Goal: Task Accomplishment & Management: Complete application form

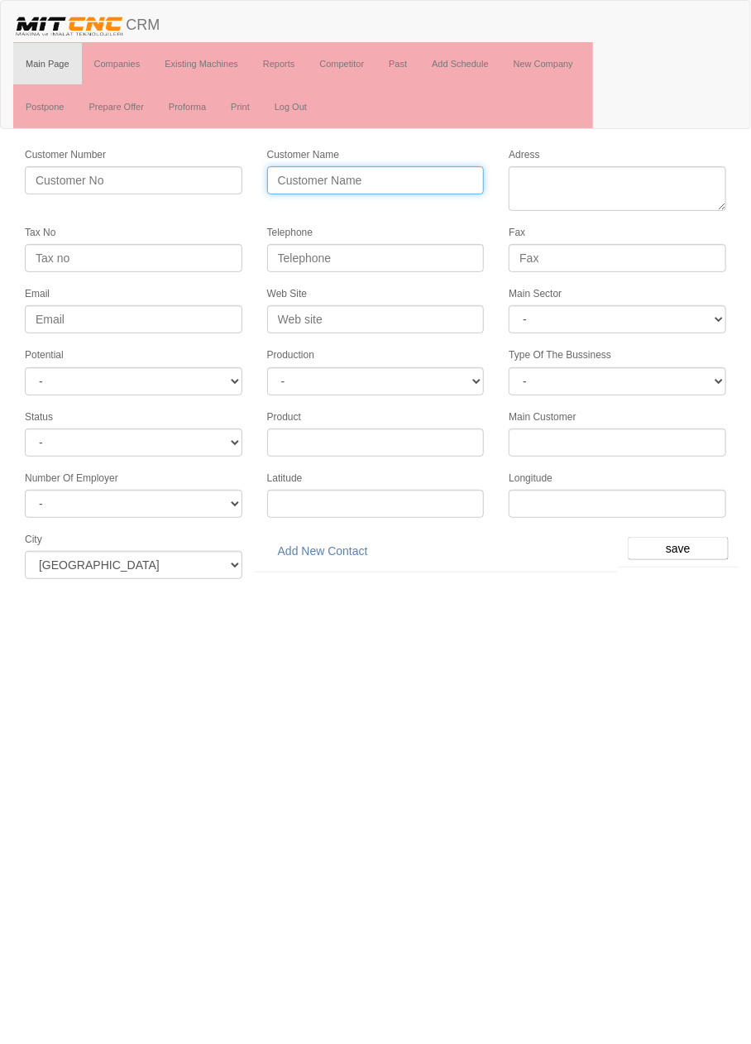
click at [419, 175] on input "Customer Name" at bounding box center [376, 180] width 218 height 28
type input "ERTES MAKİNE"
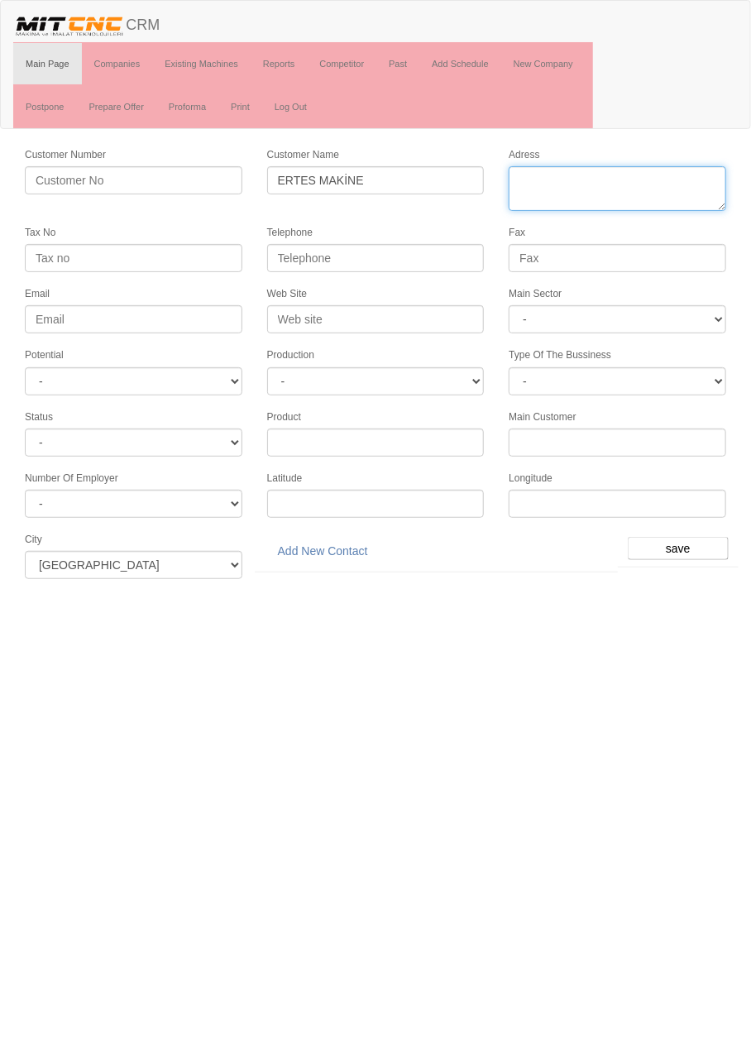
click at [614, 185] on textarea "Adress" at bounding box center [618, 188] width 218 height 45
paste textarea "Horozluhan Mah. Demirtepe Sok. No:5 Selçuklu"
type textarea "Horozluhan Mah. Demirtepe Sok. No:5 Selçuklu"
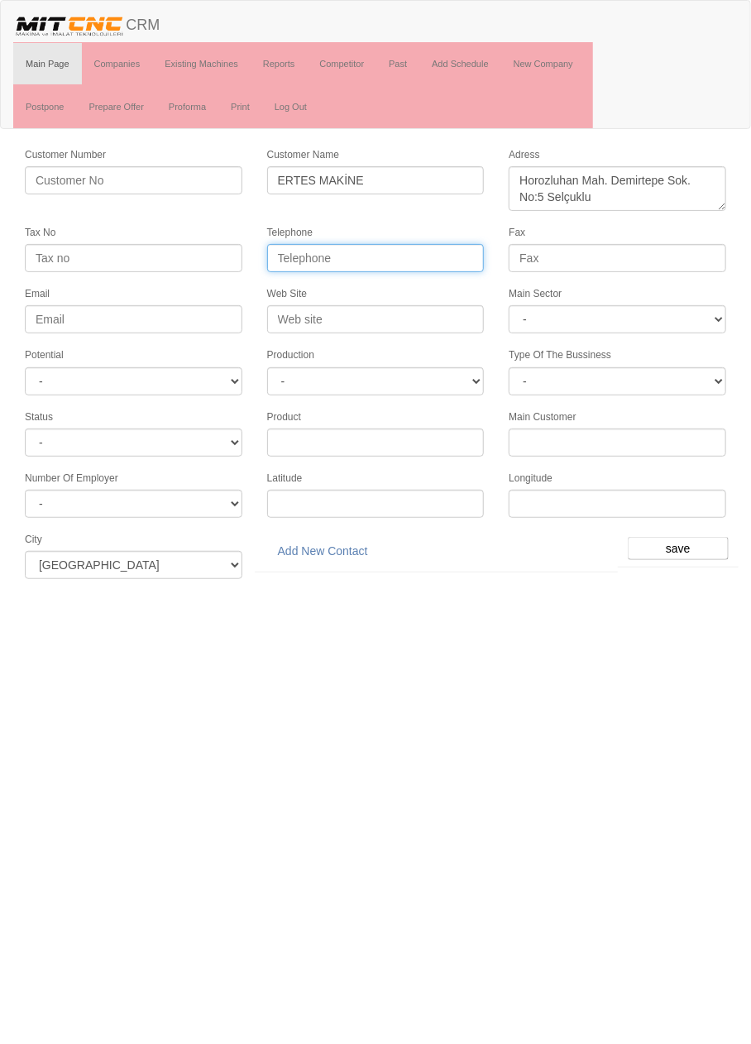
click at [443, 250] on input "Telephone" at bounding box center [376, 258] width 218 height 28
paste input "0332 342 69 91"
click at [347, 250] on input "0332 342 69 91" at bounding box center [376, 258] width 218 height 28
type input "0332 342 6991"
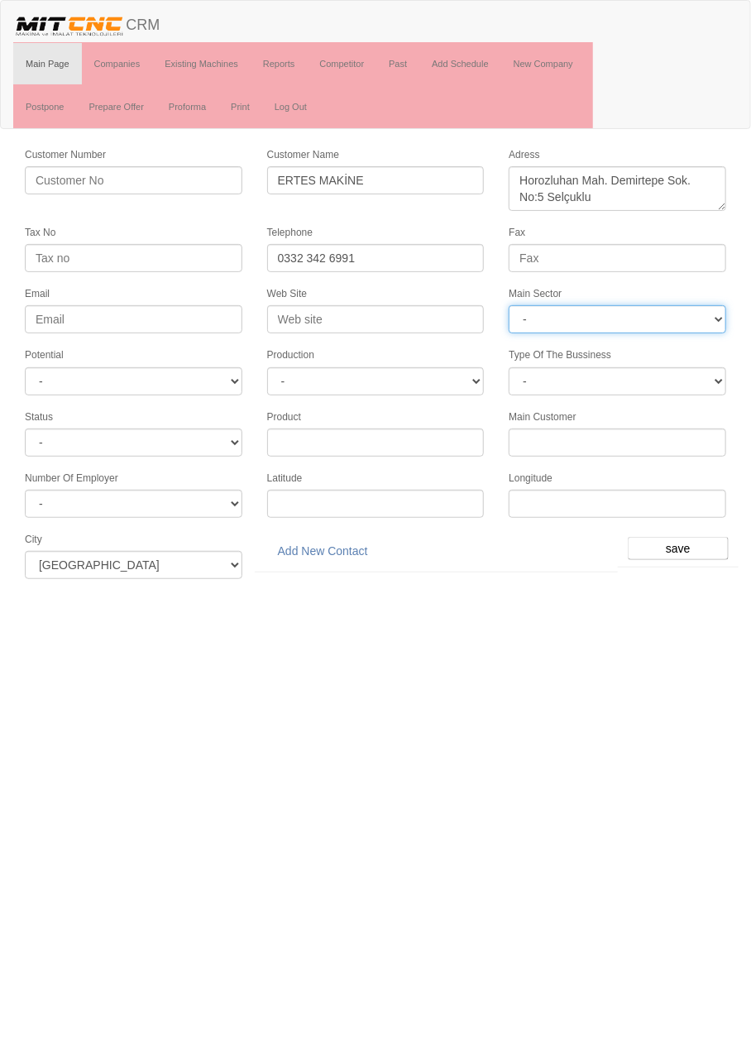
click at [625, 312] on select "- DIE MOLD MACHINERY DEFENCE ELECTRICAL COMPONENTS MEDICAL TOOL MANUFACTURING J…" at bounding box center [618, 319] width 218 height 28
click at [703, 323] on select "- DIE MOLD MACHINERY DEFENCE ELECTRICAL COMPONENTS MEDICAL TOOL MANUFACTURING J…" at bounding box center [618, 319] width 218 height 28
select select "377"
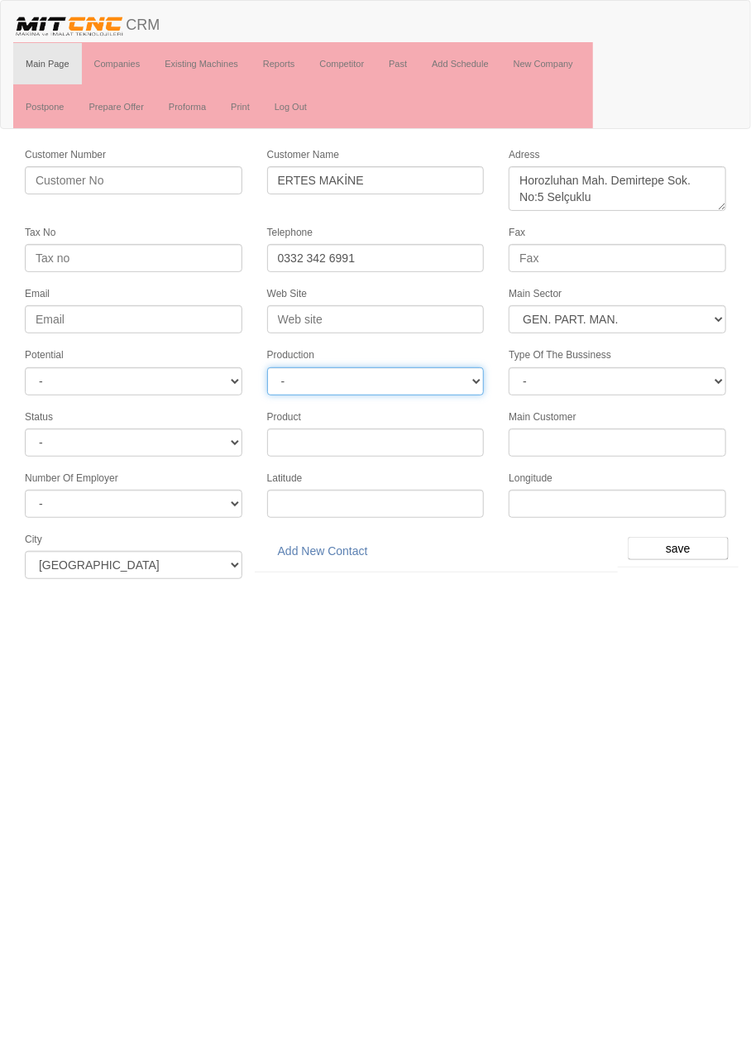
click at [442, 367] on select "-" at bounding box center [376, 381] width 218 height 28
click at [442, 371] on select "-" at bounding box center [376, 381] width 218 height 28
click at [206, 381] on select "- A1 A2 A3 B1 B2 B3 C1 C2 C3" at bounding box center [134, 381] width 218 height 28
select select "6"
click at [688, 537] on input "save" at bounding box center [678, 548] width 101 height 23
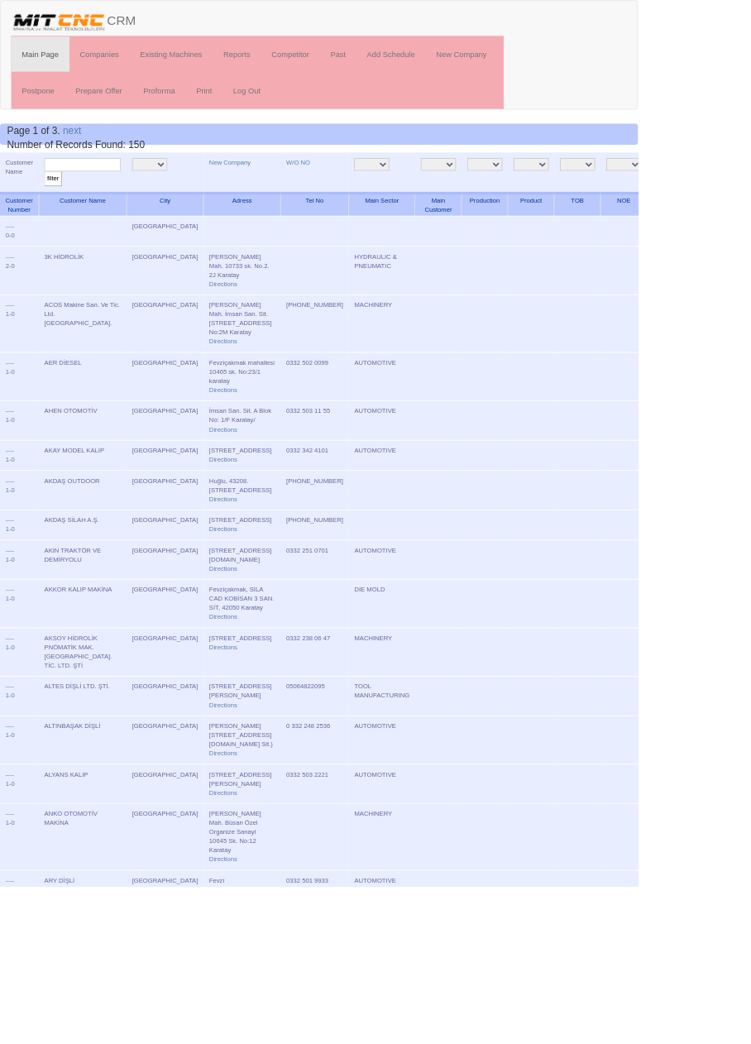
click at [122, 194] on input "text" at bounding box center [97, 194] width 90 height 16
type input "Ertes"
click at [52, 202] on input "filter" at bounding box center [62, 210] width 21 height 17
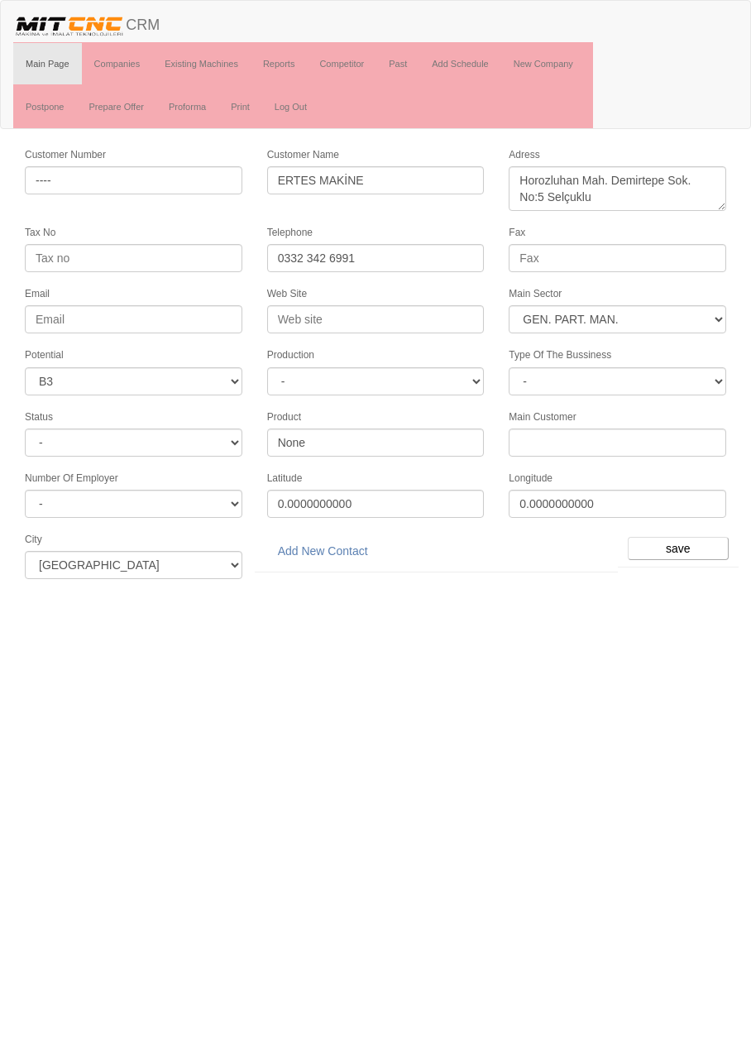
select select "377"
select select "6"
click at [360, 537] on link "Add New Contact" at bounding box center [323, 551] width 112 height 28
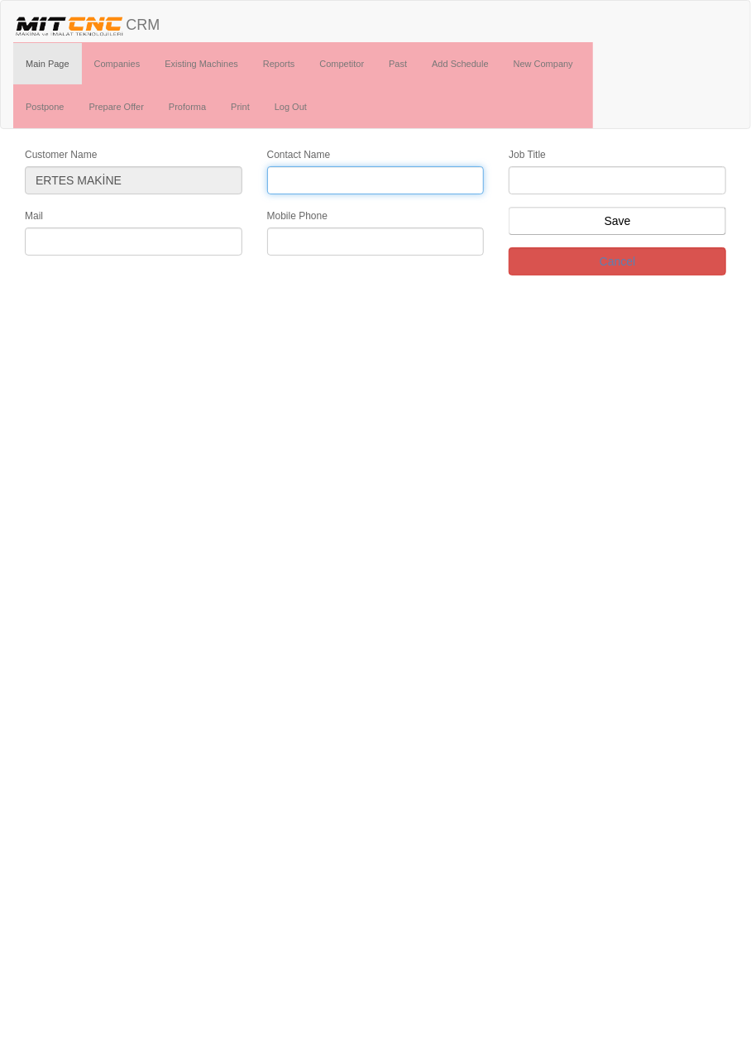
click at [424, 173] on input "Contact Name" at bounding box center [376, 180] width 218 height 28
type input "Hulusi Ağdaş"
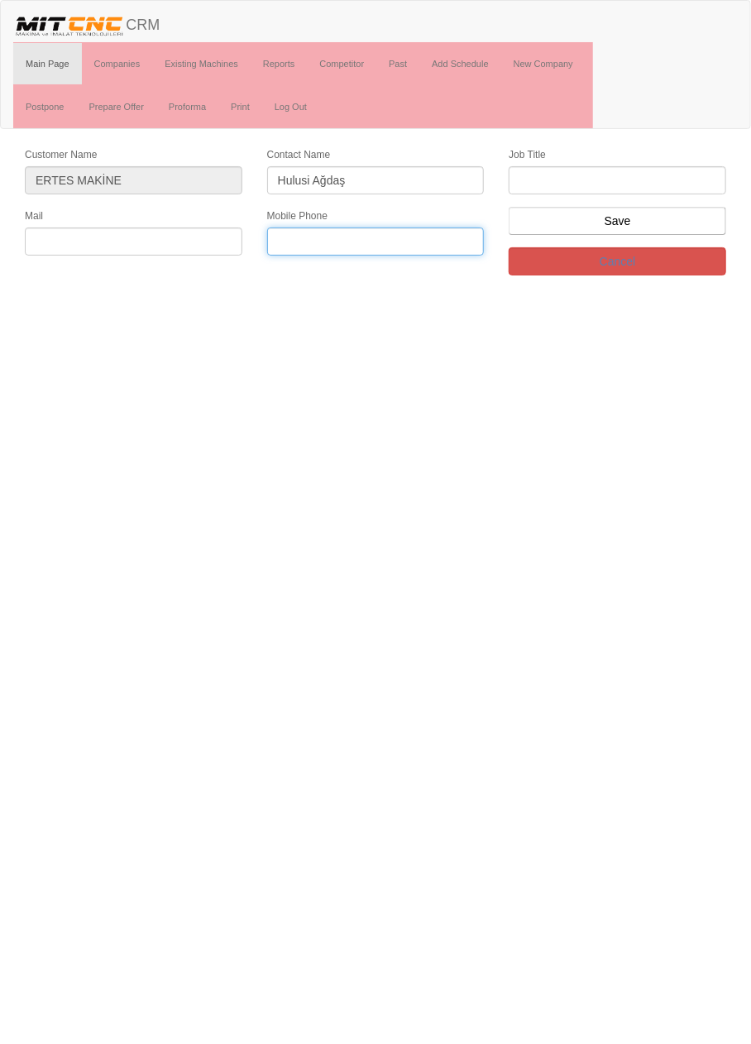
paste input "90 536 948 66 08"
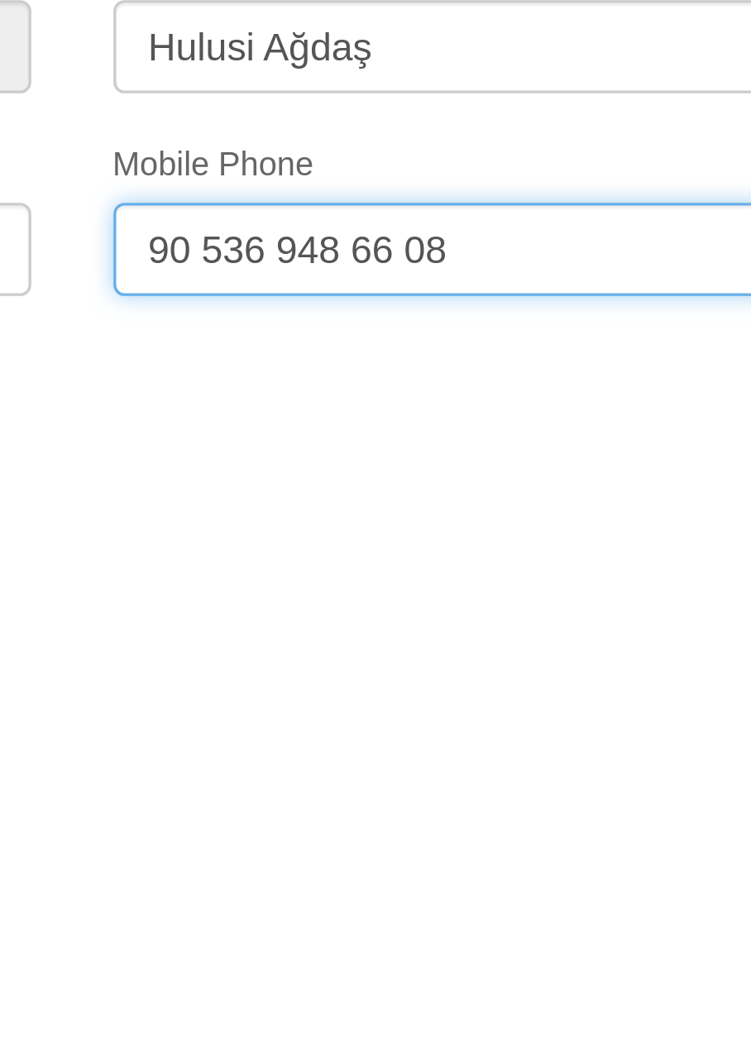
click at [355, 239] on input "90 536 948 66 08" at bounding box center [376, 241] width 218 height 28
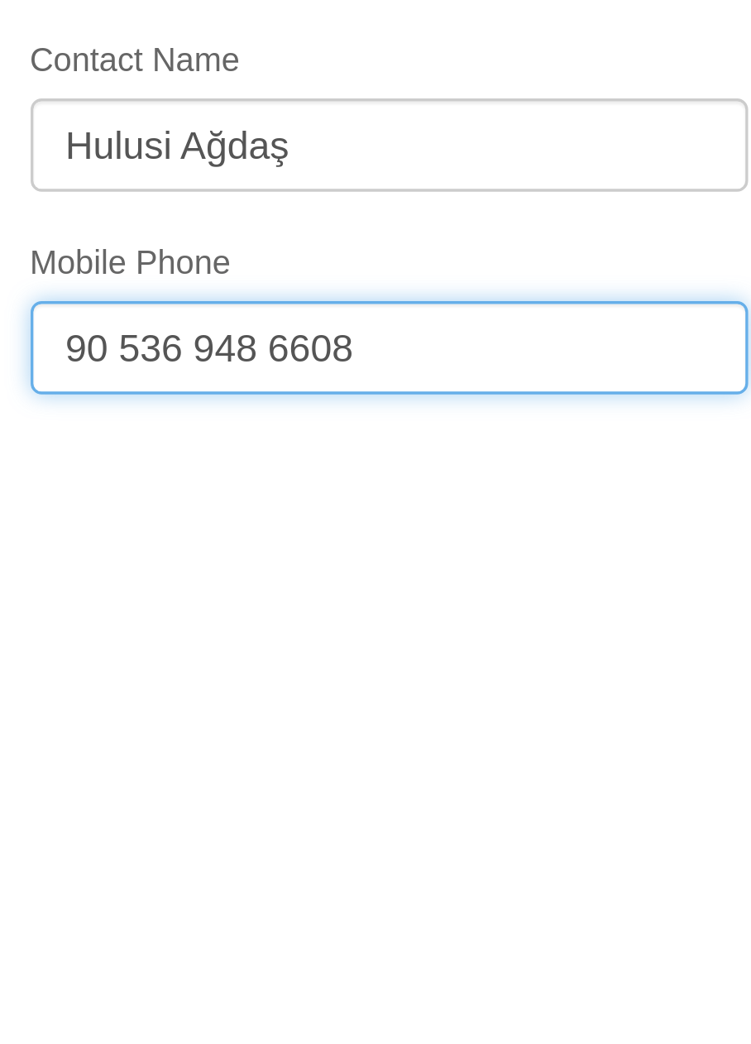
click at [295, 239] on input "90 536 948 6608" at bounding box center [376, 241] width 218 height 28
click at [285, 237] on input "90536 948 6608" at bounding box center [376, 241] width 218 height 28
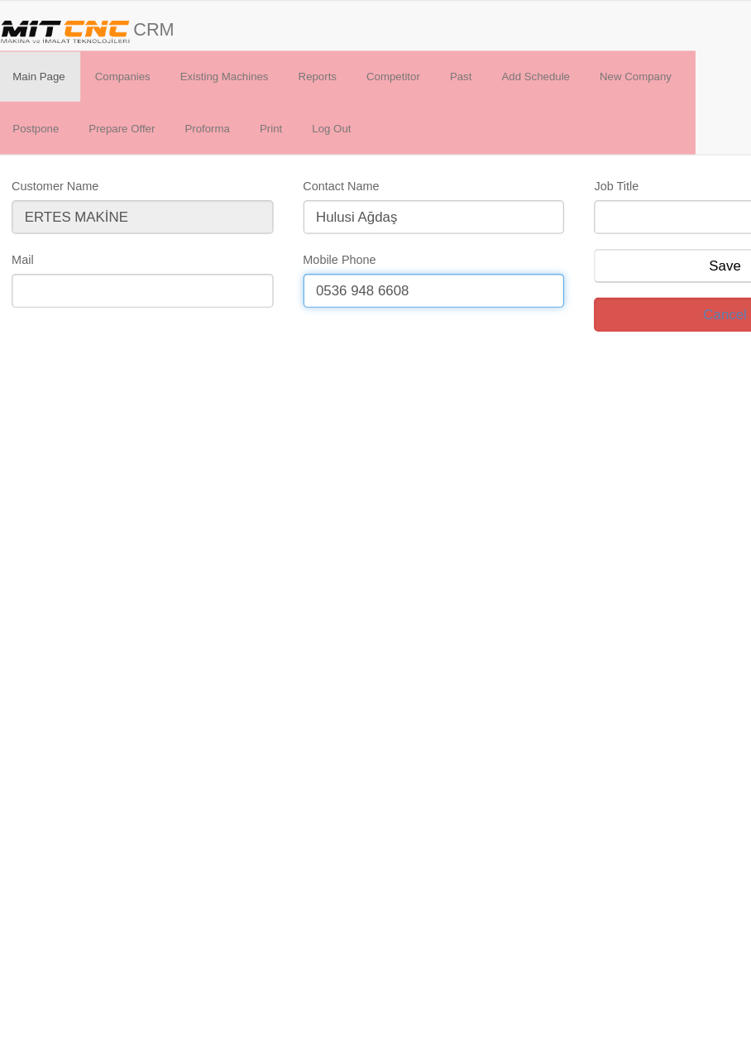
type input "0536 948 6608"
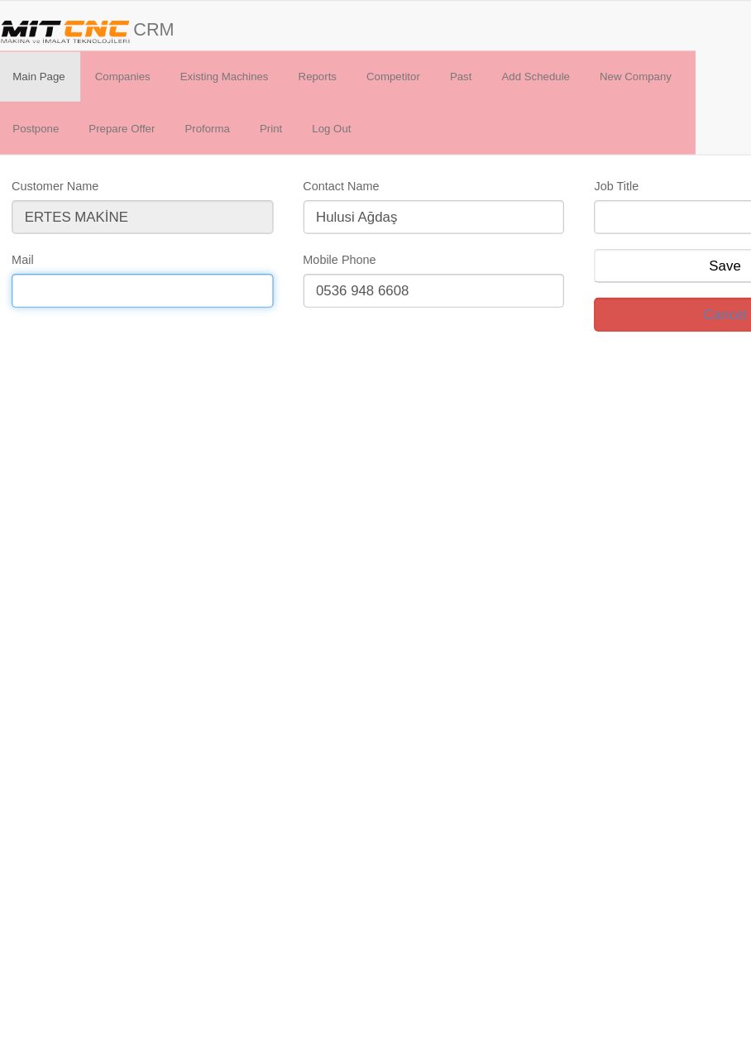
click at [184, 234] on input "text" at bounding box center [134, 241] width 218 height 28
paste input "bilgi@ertestestere.com"
type input "bilgi@ertestestere.com"
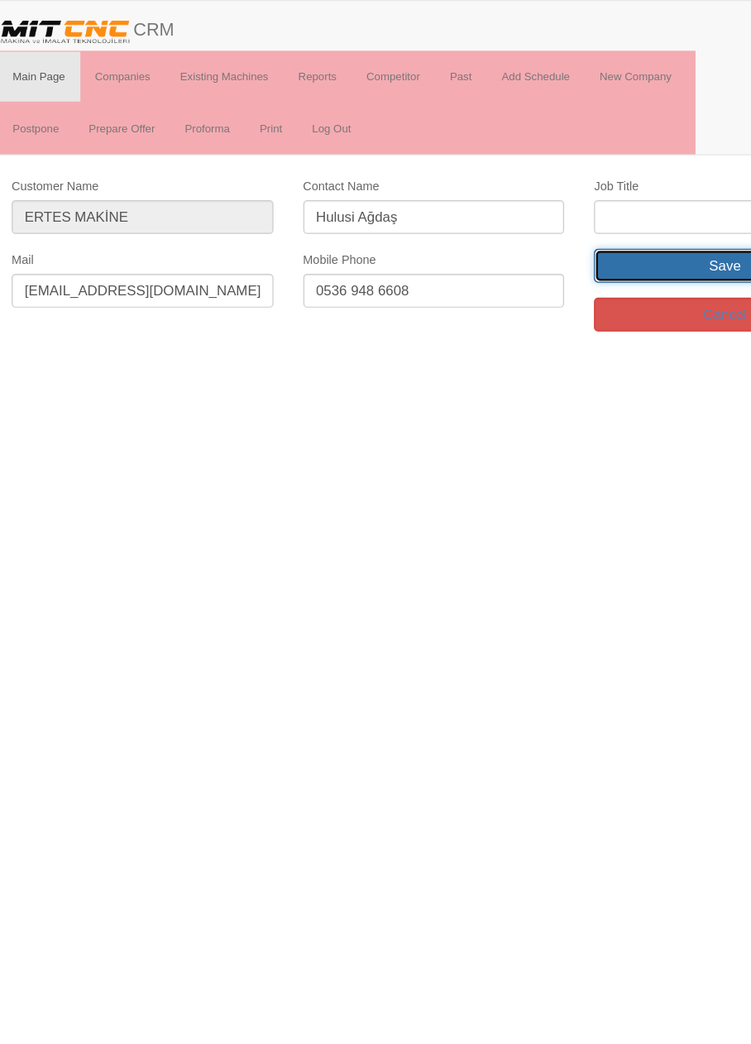
click at [610, 221] on input "Save" at bounding box center [618, 221] width 218 height 28
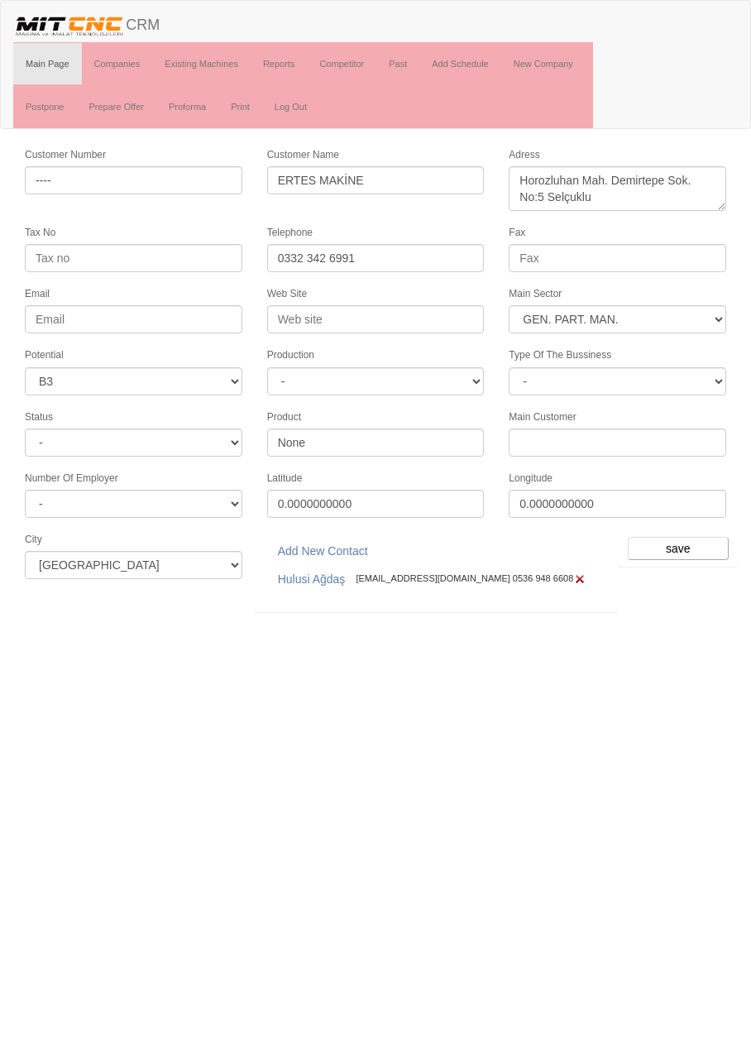
select select "377"
select select "6"
click at [325, 565] on link "Hulusi Ağdaş" at bounding box center [311, 579] width 89 height 28
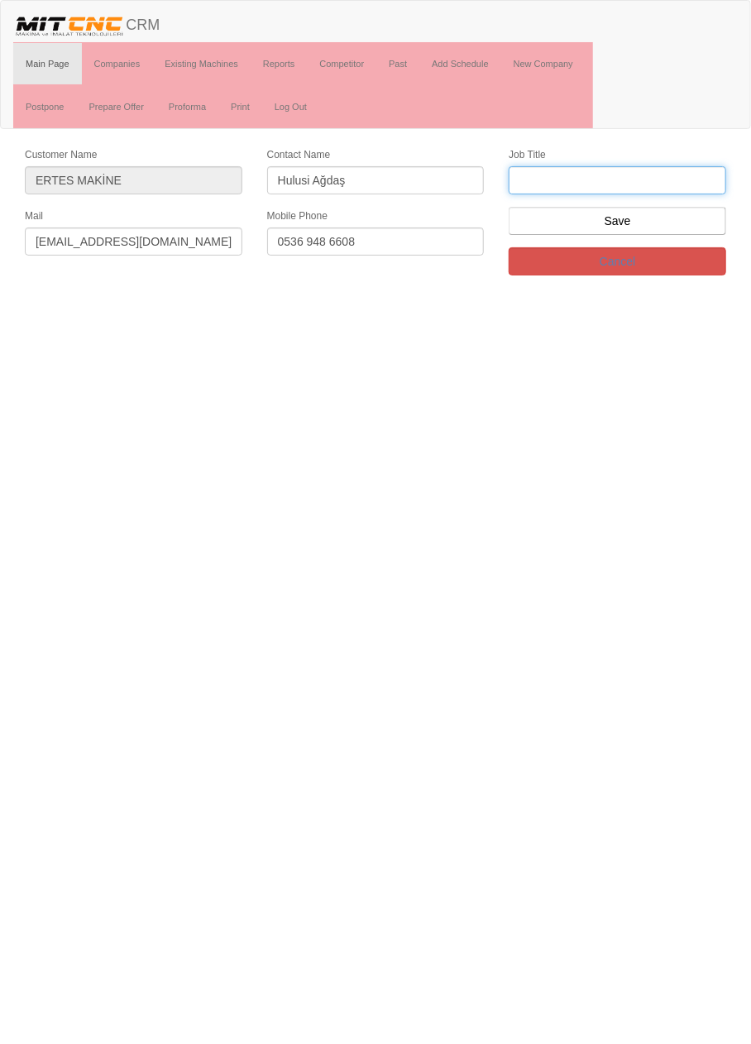
click at [650, 184] on input "text" at bounding box center [618, 180] width 218 height 28
type input "Firma Sahibi"
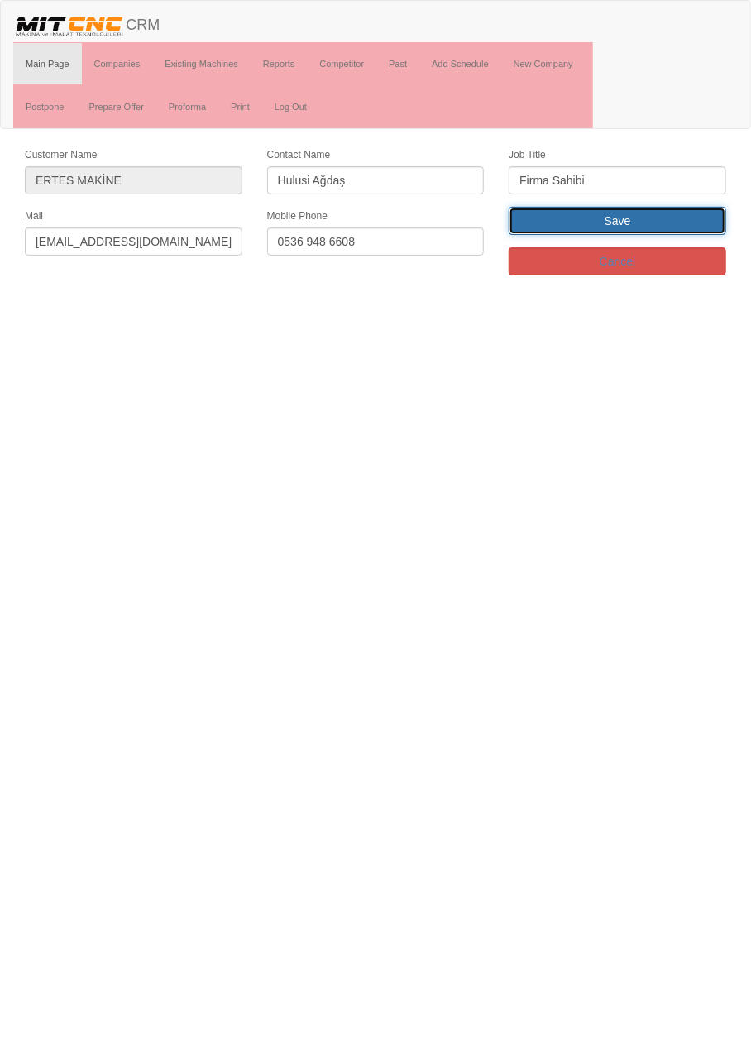
click at [667, 228] on input "Save" at bounding box center [618, 221] width 218 height 28
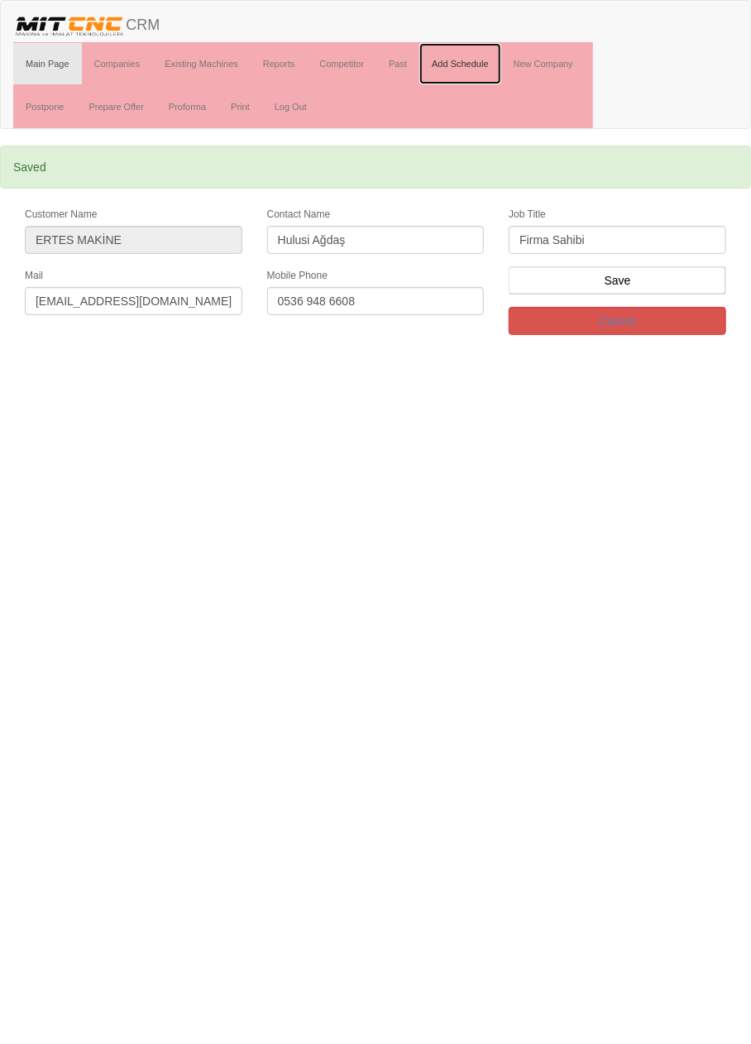
click at [476, 63] on link "Add Schedule" at bounding box center [460, 63] width 82 height 41
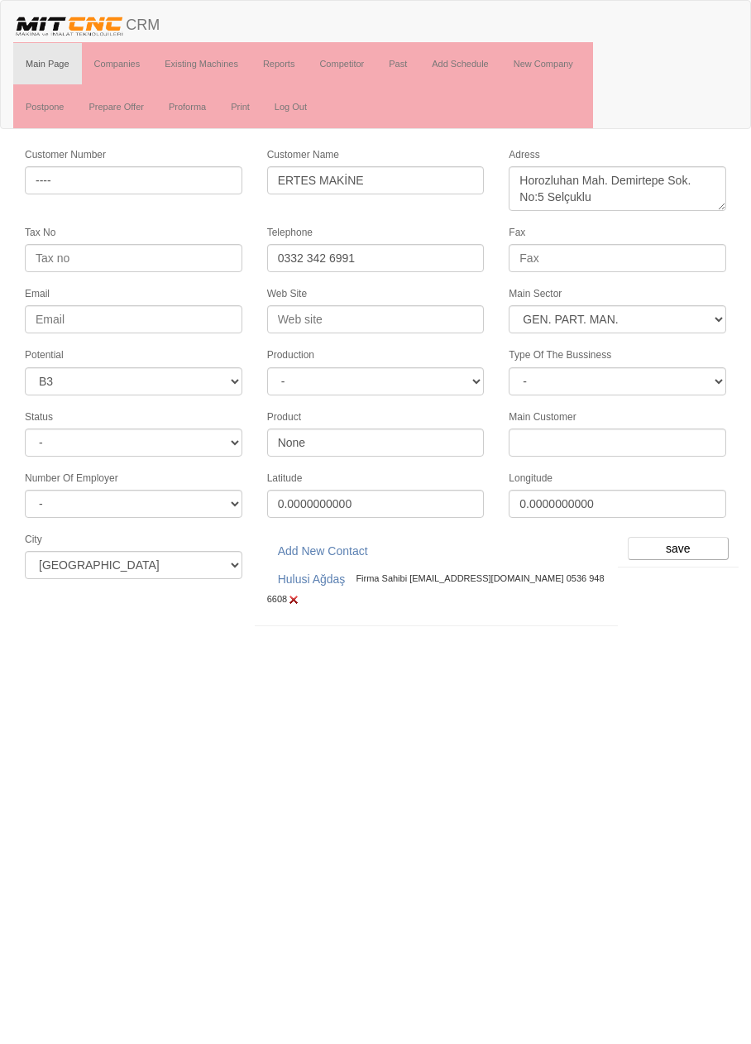
select select "377"
select select "6"
click at [688, 537] on input "save" at bounding box center [678, 548] width 101 height 23
